Goal: Transaction & Acquisition: Purchase product/service

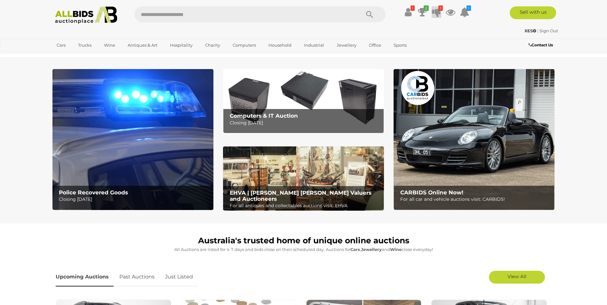
click at [436, 12] on icon at bounding box center [436, 12] width 9 height 12
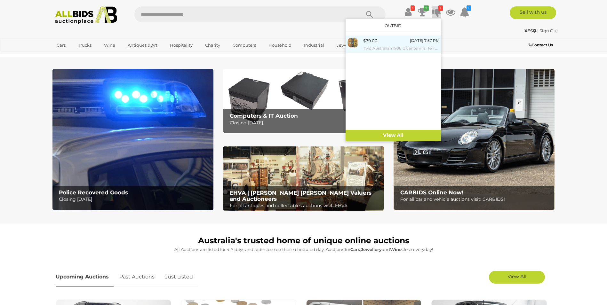
click at [400, 42] on div "$79.00 Today 7:57 PM Two Australian 1988 Bicentennial Ten Dollar Notes, Fraser/…" at bounding box center [401, 44] width 76 height 14
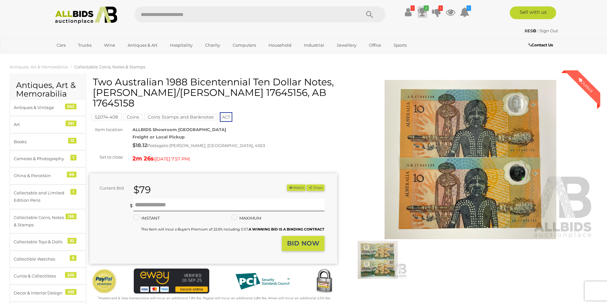
click at [423, 13] on icon at bounding box center [422, 12] width 9 height 12
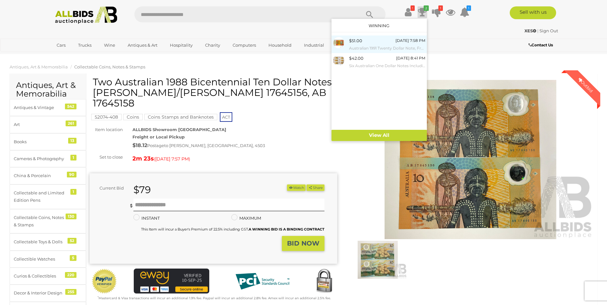
click at [367, 45] on small "Australian 1991 Twenty Dollar Note, Fraser/[PERSON_NAME] R413 RNB 224169" at bounding box center [387, 48] width 76 height 7
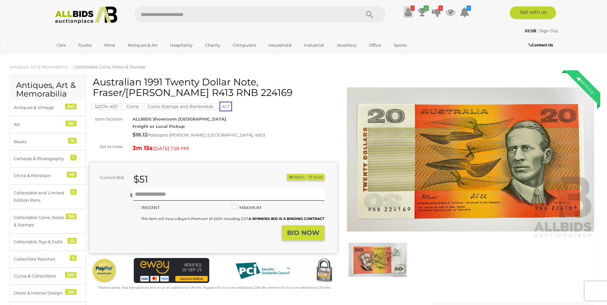
click at [409, 11] on icon at bounding box center [407, 12] width 7 height 12
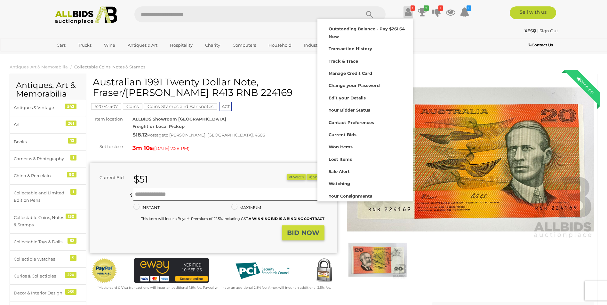
click at [409, 11] on icon at bounding box center [407, 12] width 7 height 12
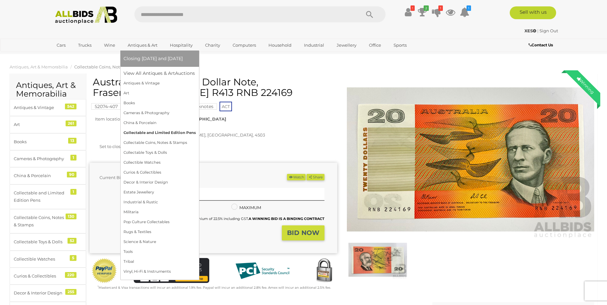
click at [131, 132] on link "Collectable and Limited Edition Pens" at bounding box center [159, 133] width 72 height 10
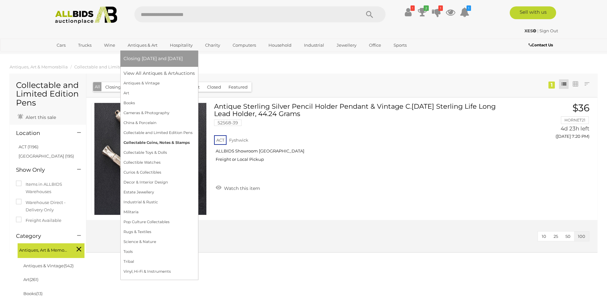
click at [133, 143] on link "Collectable Coins, Notes & Stamps" at bounding box center [158, 143] width 71 height 10
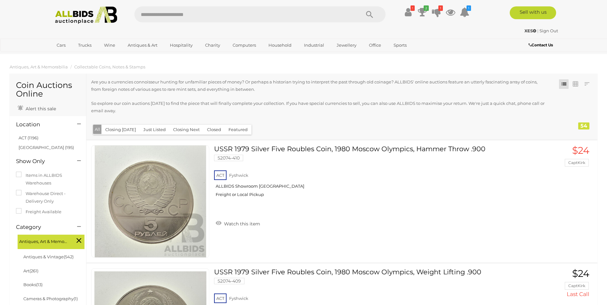
click at [208, 128] on button "Closed" at bounding box center [214, 130] width 22 height 10
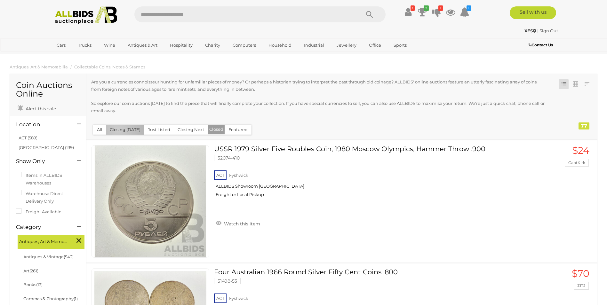
click at [117, 130] on button "Closing Today" at bounding box center [125, 130] width 38 height 10
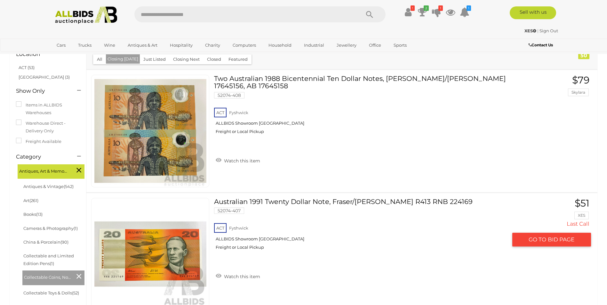
scroll to position [70, 0]
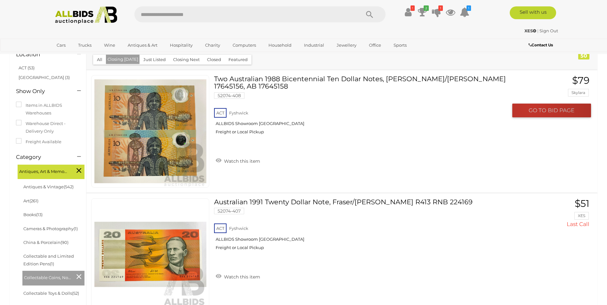
click at [533, 107] on span "GO TO" at bounding box center [537, 110] width 19 height 7
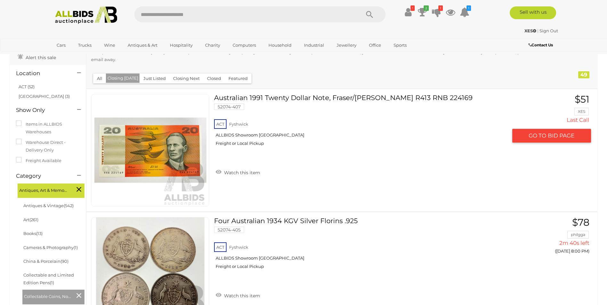
scroll to position [43, 0]
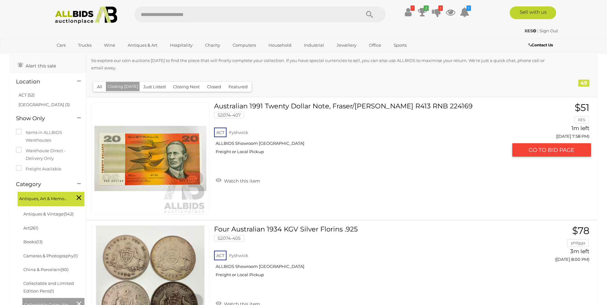
click at [308, 116] on link "Australian 1991 Twenty Dollar Note, Fraser/Cole R413 RNB 224169 52074-407 ACT F…" at bounding box center [363, 130] width 288 height 57
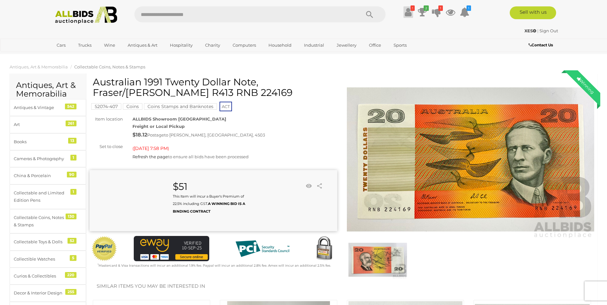
click at [406, 13] on icon at bounding box center [407, 12] width 7 height 12
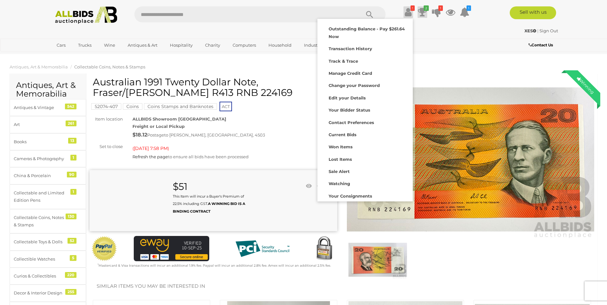
click at [424, 13] on icon at bounding box center [422, 12] width 9 height 12
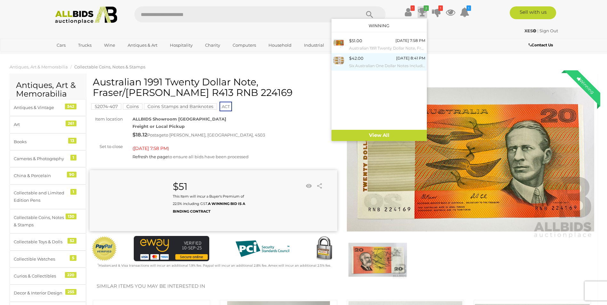
click at [382, 61] on div "$42.00 [DATE] 8:41 PM Six Australian One Dollar Notes Including Five1979 Knight…" at bounding box center [387, 62] width 76 height 14
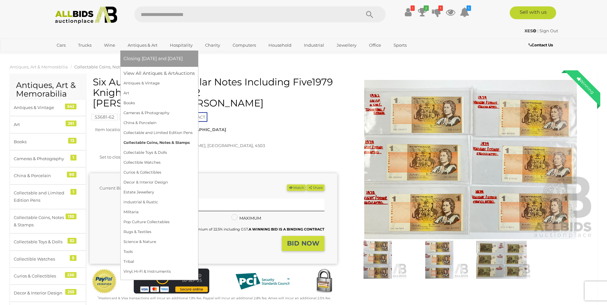
click at [135, 142] on link "Collectable Coins, Notes & Stamps" at bounding box center [158, 143] width 71 height 10
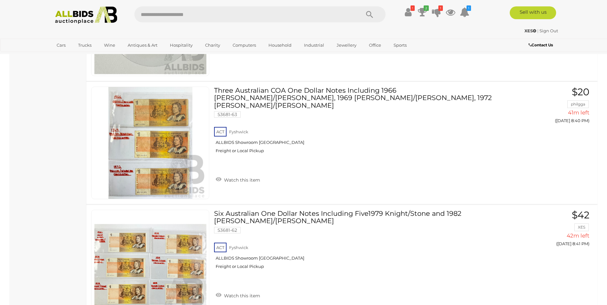
scroll to position [4994, 0]
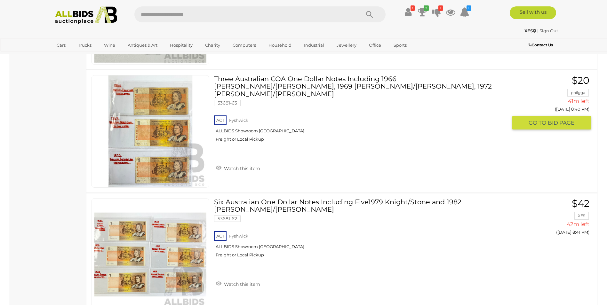
click at [141, 125] on link at bounding box center [150, 131] width 118 height 113
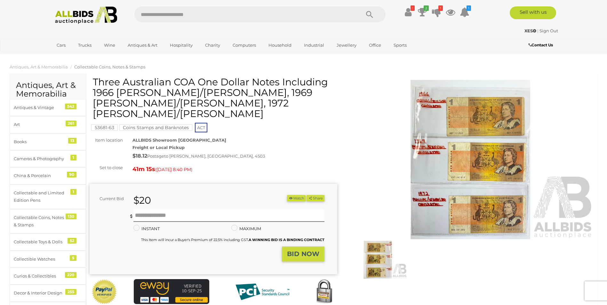
click at [464, 121] on img at bounding box center [470, 160] width 247 height 160
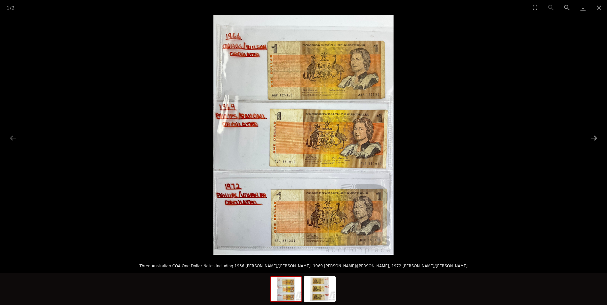
click at [595, 139] on button "Next slide" at bounding box center [593, 138] width 13 height 12
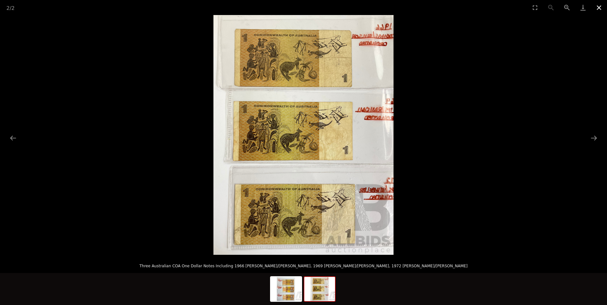
click at [600, 11] on button "Close gallery" at bounding box center [599, 7] width 16 height 15
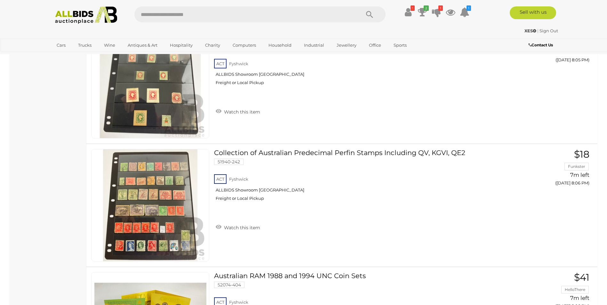
scroll to position [5031, 0]
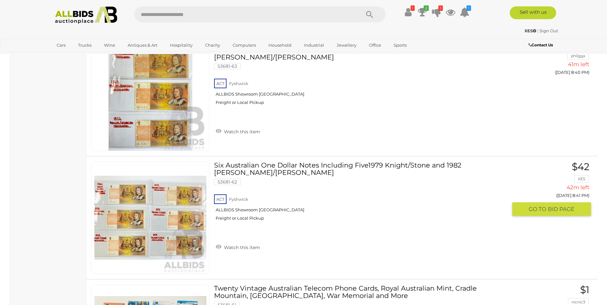
click at [174, 212] on link at bounding box center [150, 217] width 118 height 113
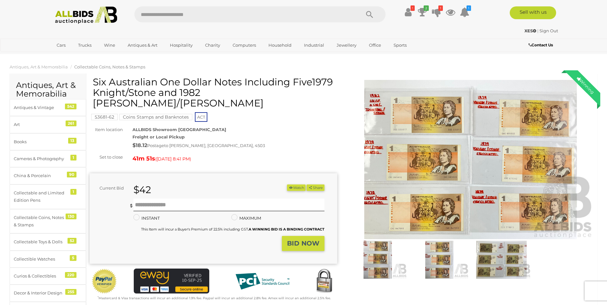
click at [410, 148] on img at bounding box center [470, 160] width 247 height 160
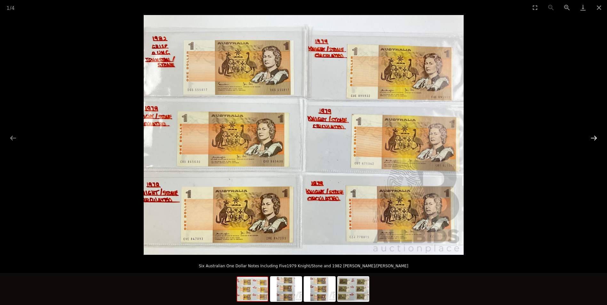
click at [593, 138] on button "Next slide" at bounding box center [593, 138] width 13 height 12
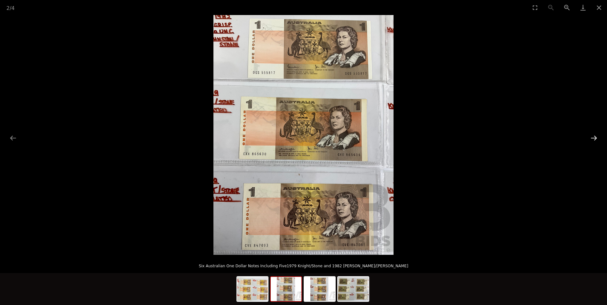
click at [593, 138] on button "Next slide" at bounding box center [593, 138] width 13 height 12
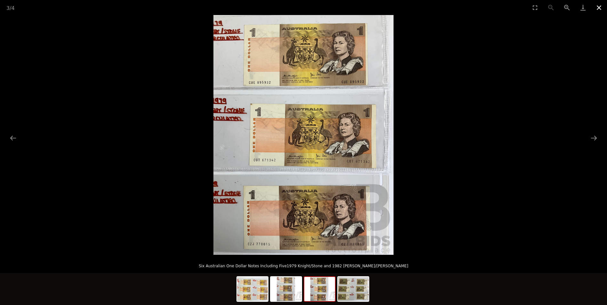
click at [599, 6] on button "Close gallery" at bounding box center [599, 7] width 16 height 15
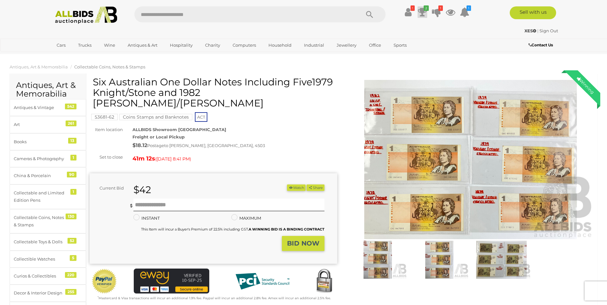
click at [420, 13] on icon at bounding box center [422, 12] width 9 height 12
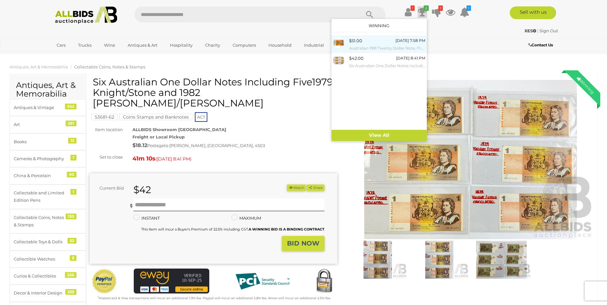
click at [380, 44] on div "$51.00 Today 7:58 PM Australian 1991 Twenty Dollar Note, Fraser/Cole R413 RNB 2…" at bounding box center [387, 44] width 76 height 14
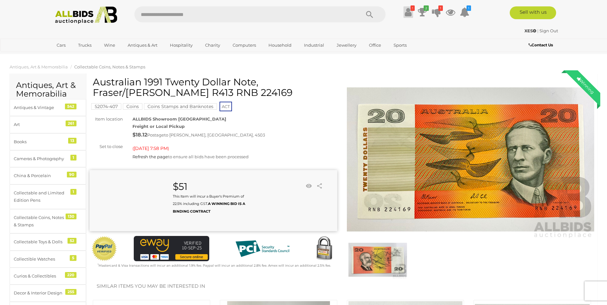
click at [406, 15] on icon at bounding box center [407, 12] width 7 height 12
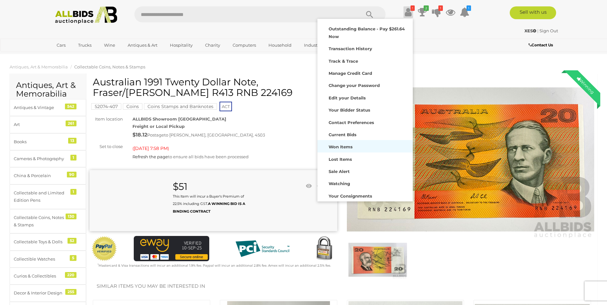
click at [333, 143] on div "Won Items" at bounding box center [365, 146] width 92 height 9
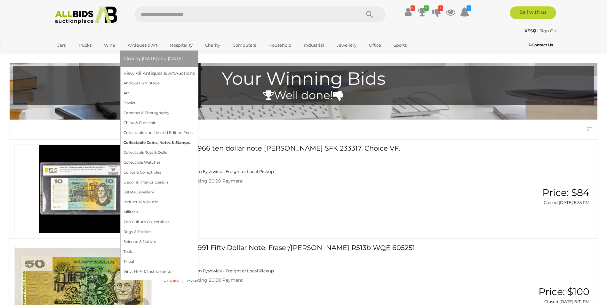
click at [131, 141] on link "Collectable Coins, Notes & Stamps" at bounding box center [158, 143] width 71 height 10
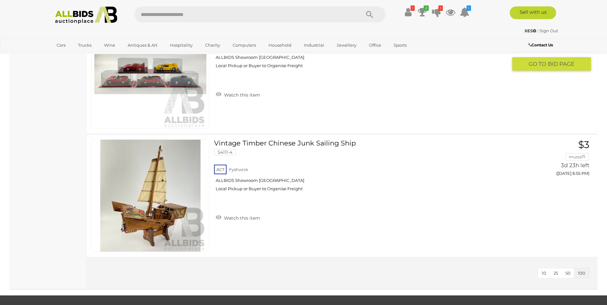
scroll to position [5947, 0]
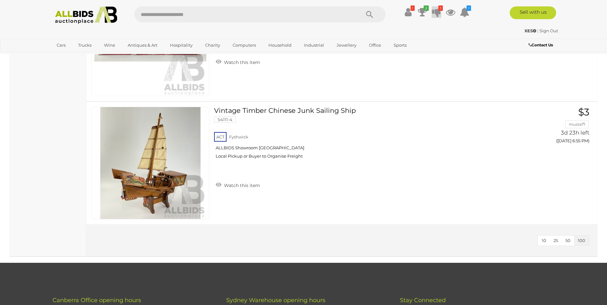
click at [435, 11] on icon at bounding box center [436, 12] width 9 height 12
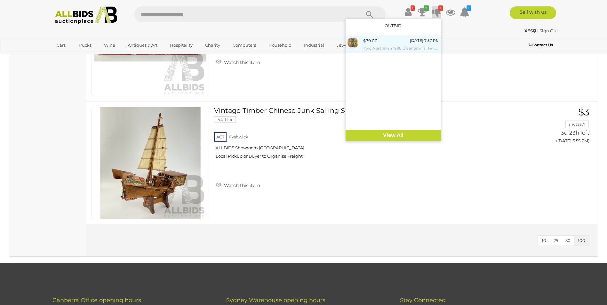
click at [396, 41] on div "$79.00 Today 7:57 PM Two Australian 1988 Bicentennial Ten Dollar Notes, Fraser/…" at bounding box center [401, 44] width 76 height 14
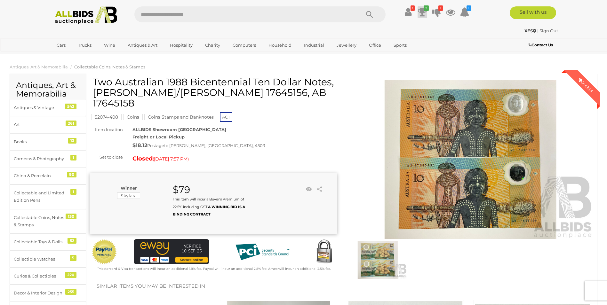
click at [422, 10] on icon at bounding box center [422, 12] width 9 height 12
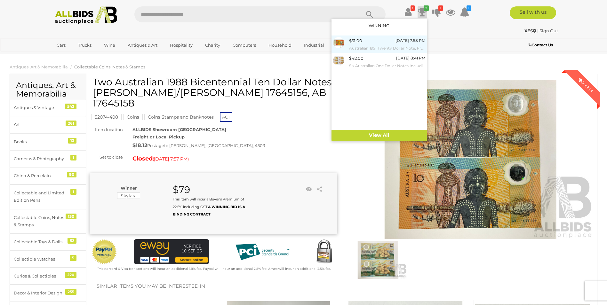
click at [380, 43] on div "$51.00 [DATE] 7:58 PM Australian 1991 Twenty Dollar Note, [PERSON_NAME]/[PERSON…" at bounding box center [387, 44] width 76 height 14
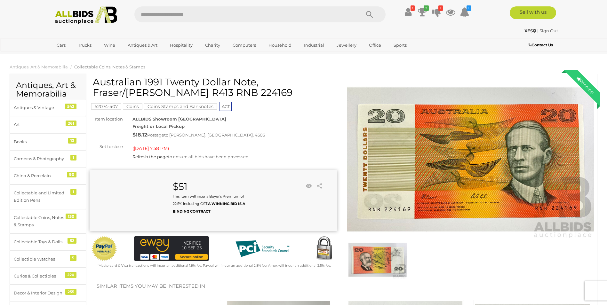
click at [522, 166] on img at bounding box center [470, 160] width 247 height 160
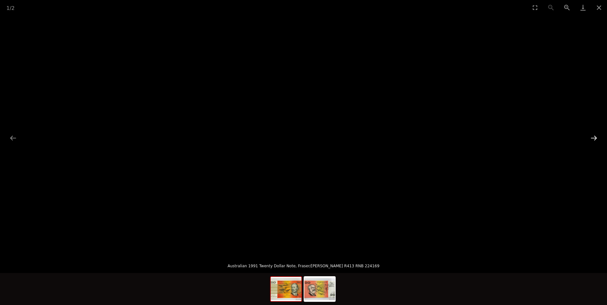
click at [595, 139] on button "Next slide" at bounding box center [593, 138] width 13 height 12
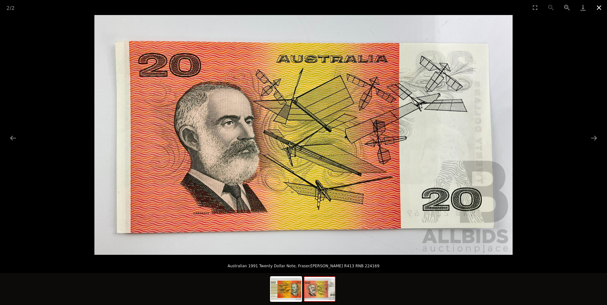
click at [599, 6] on button "Close gallery" at bounding box center [599, 7] width 16 height 15
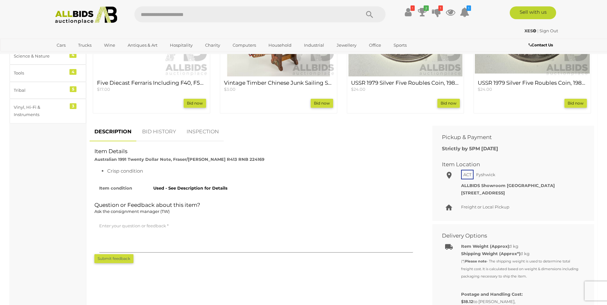
scroll to position [352, 0]
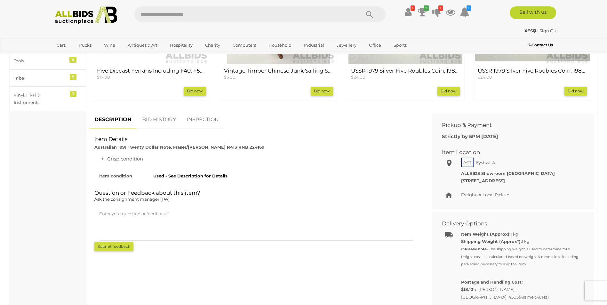
click at [169, 122] on link "BID HISTORY" at bounding box center [158, 119] width 43 height 19
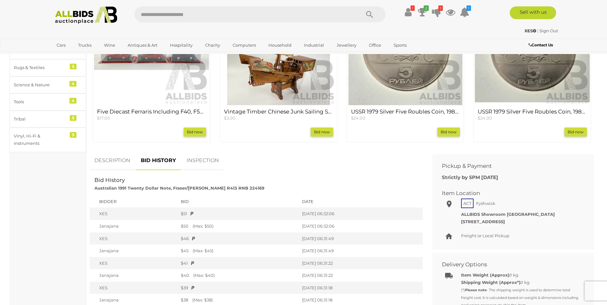
scroll to position [256, 0]
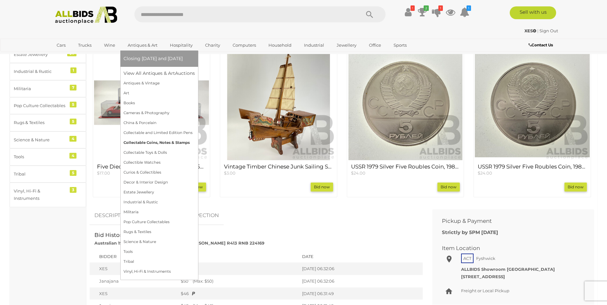
click at [148, 141] on link "Collectable Coins, Notes & Stamps" at bounding box center [158, 143] width 71 height 10
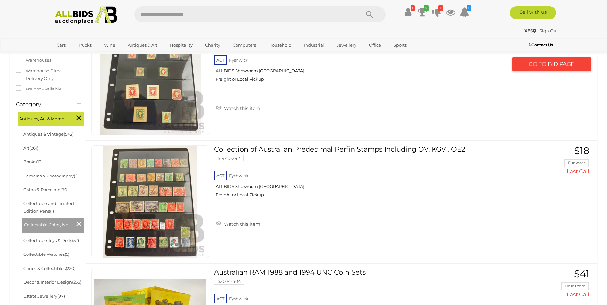
scroll to position [128, 0]
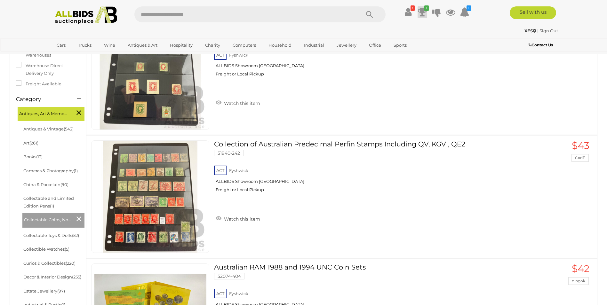
click at [424, 10] on icon "1" at bounding box center [426, 7] width 4 height 5
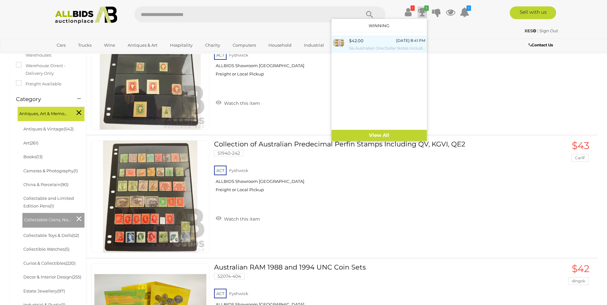
click at [392, 40] on div "$42.00 [DATE] 8:41 PM Six Australian One Dollar Notes Including Five1979 Knight…" at bounding box center [387, 44] width 76 height 14
